Goal: Task Accomplishment & Management: Use online tool/utility

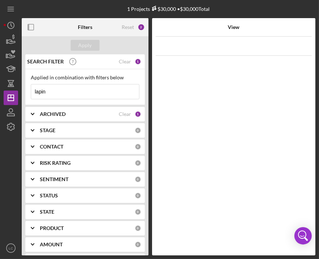
click at [79, 92] on input "lapin" at bounding box center [85, 91] width 108 height 14
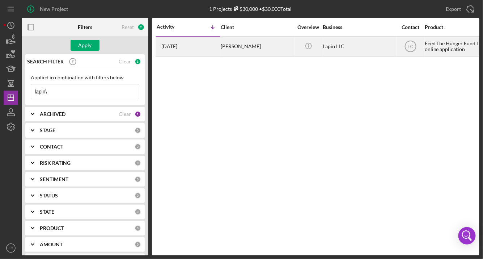
type input "lapin\"
click at [319, 39] on div "Lapin LLC" at bounding box center [359, 46] width 72 height 19
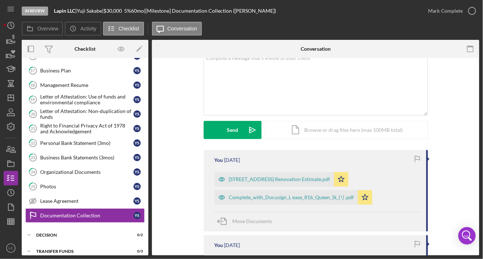
scroll to position [52, 0]
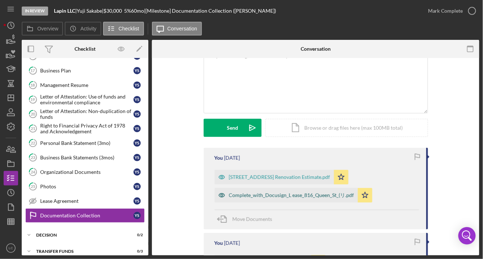
click at [247, 193] on div "Complete_with_Docusign_L ease_816_Queen_St_(リ.pdf" at bounding box center [291, 195] width 125 height 6
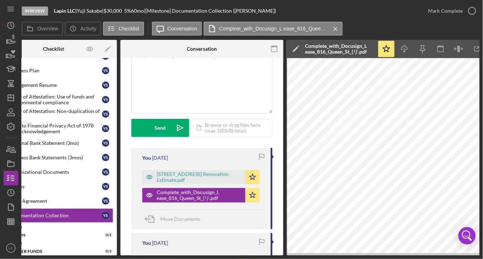
scroll to position [0, 0]
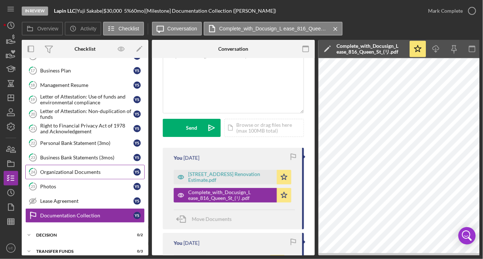
click at [74, 169] on div "Organizational Documents" at bounding box center [86, 172] width 93 height 6
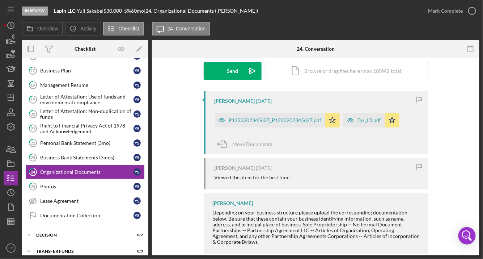
scroll to position [110, 0]
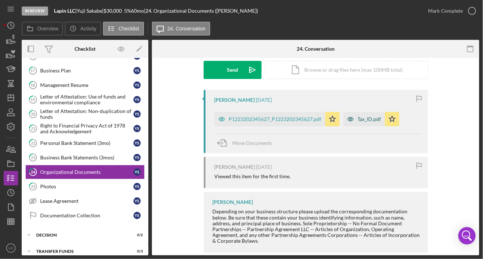
click at [319, 120] on div "Tax_ID.pdf" at bounding box center [370, 119] width 24 height 6
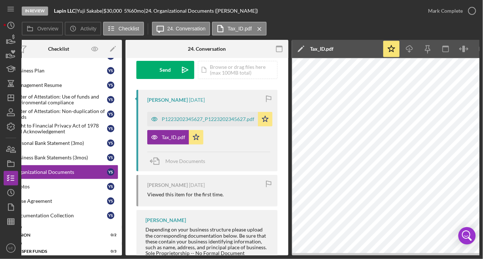
scroll to position [0, 56]
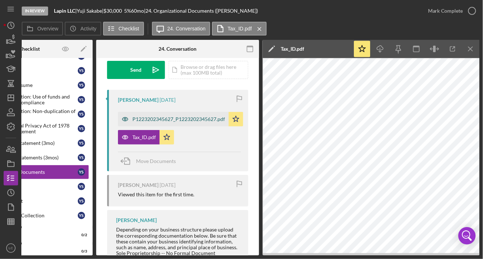
click at [175, 118] on div "P1223202345627_P1223202345627.pdf" at bounding box center [179, 119] width 93 height 6
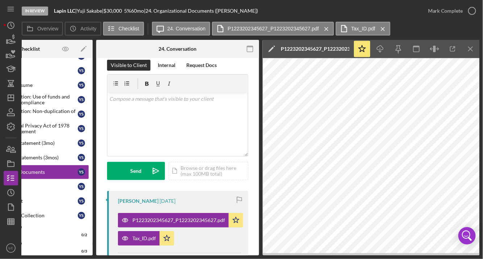
scroll to position [22, 0]
